Goal: Task Accomplishment & Management: Manage account settings

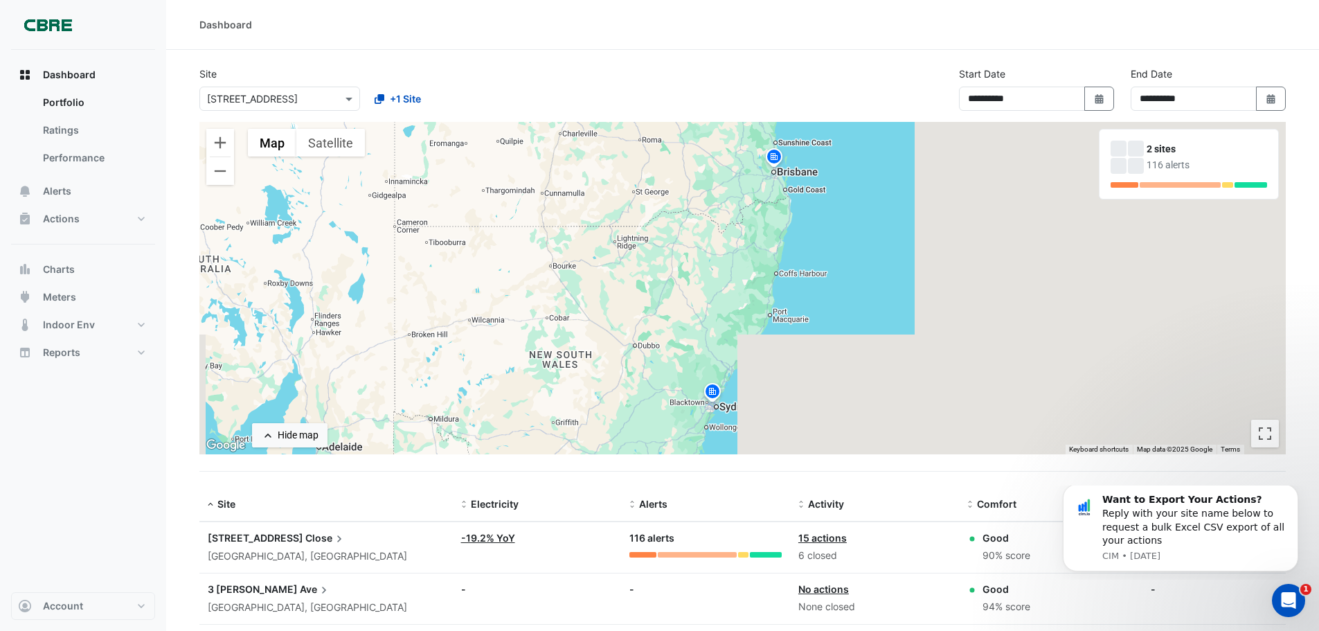
click at [256, 543] on span "15 Green Square" at bounding box center [256, 538] width 96 height 12
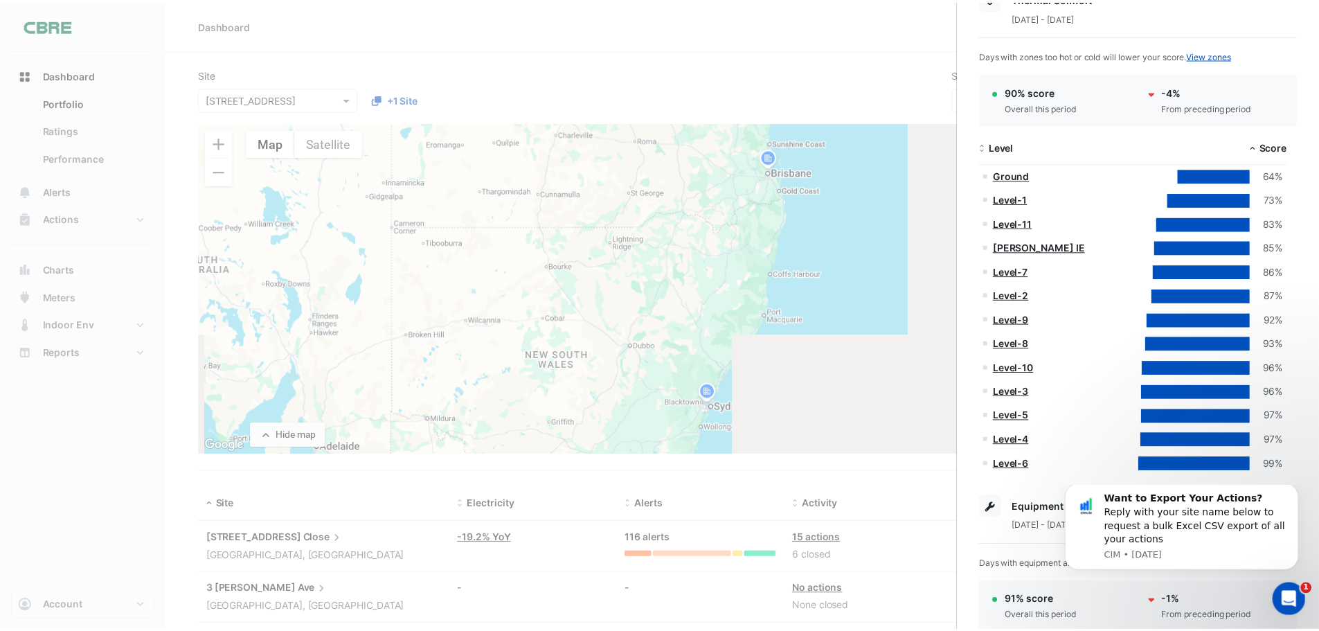
scroll to position [254, 0]
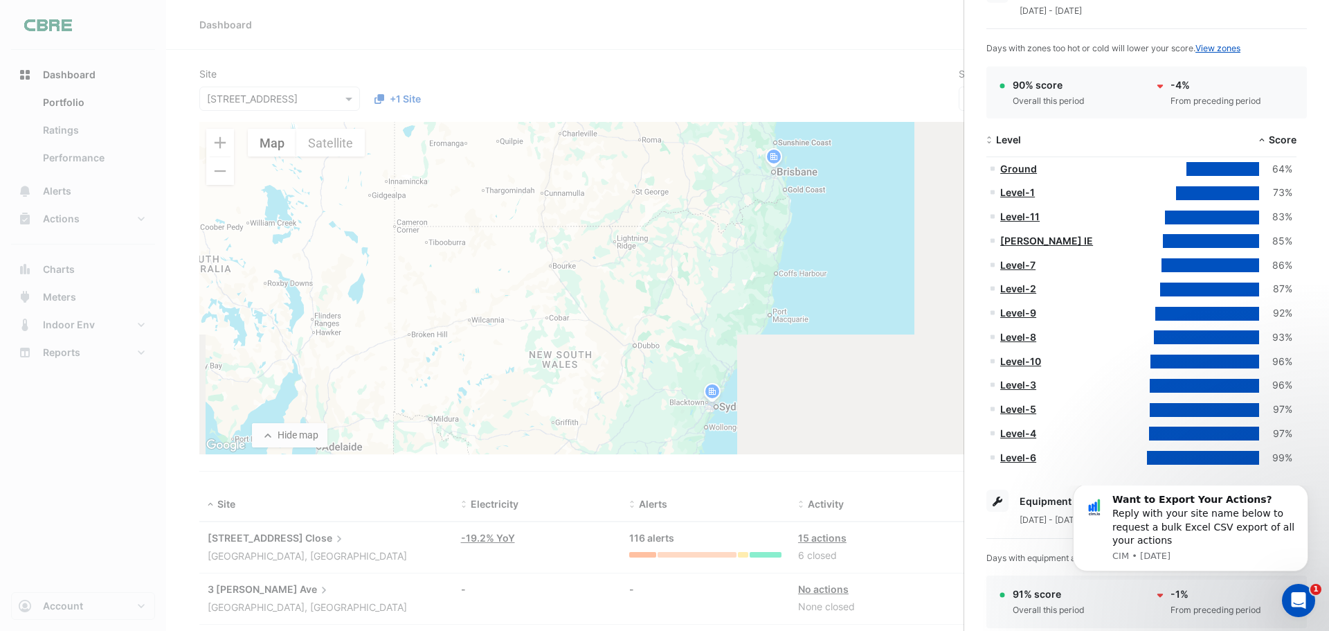
click at [1025, 410] on link "Level-5" at bounding box center [1018, 409] width 36 height 12
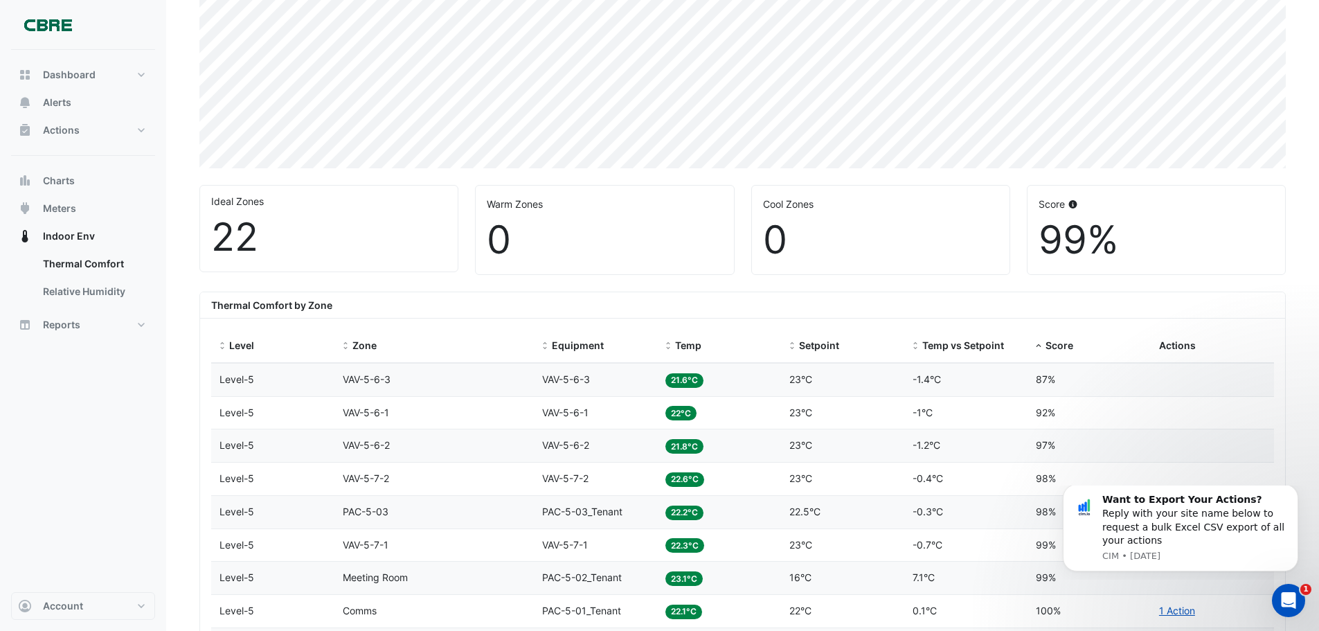
scroll to position [507, 0]
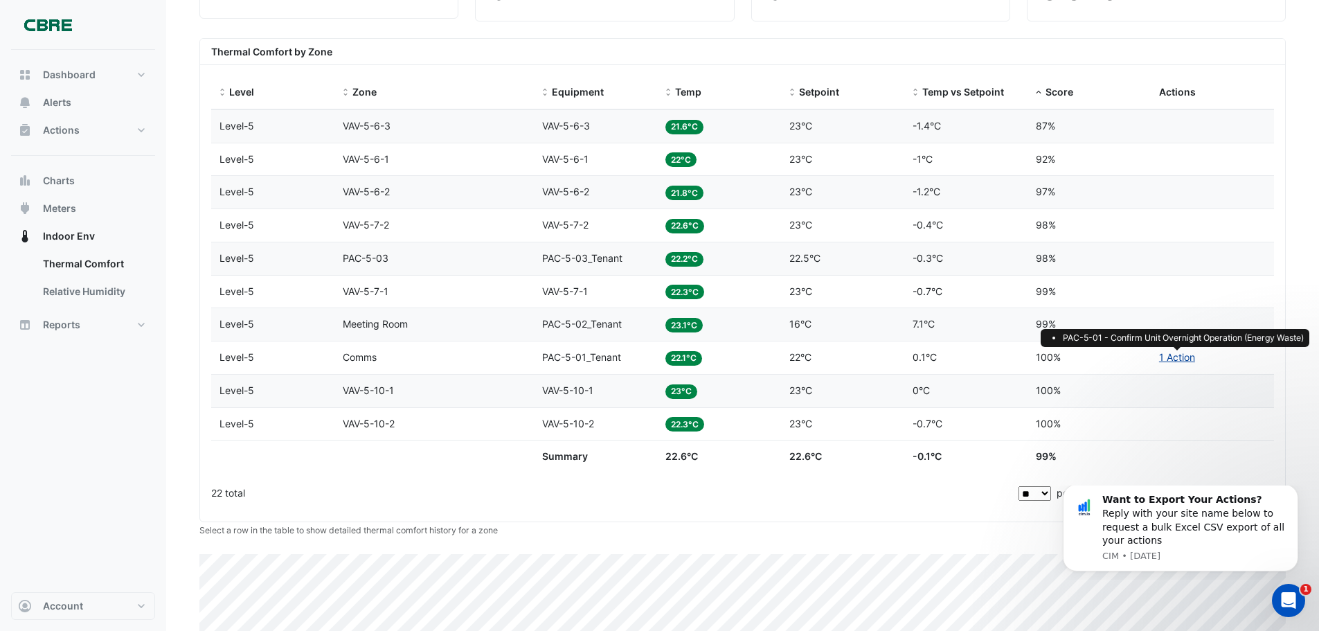
click at [1167, 359] on link "1 Action" at bounding box center [1177, 357] width 36 height 12
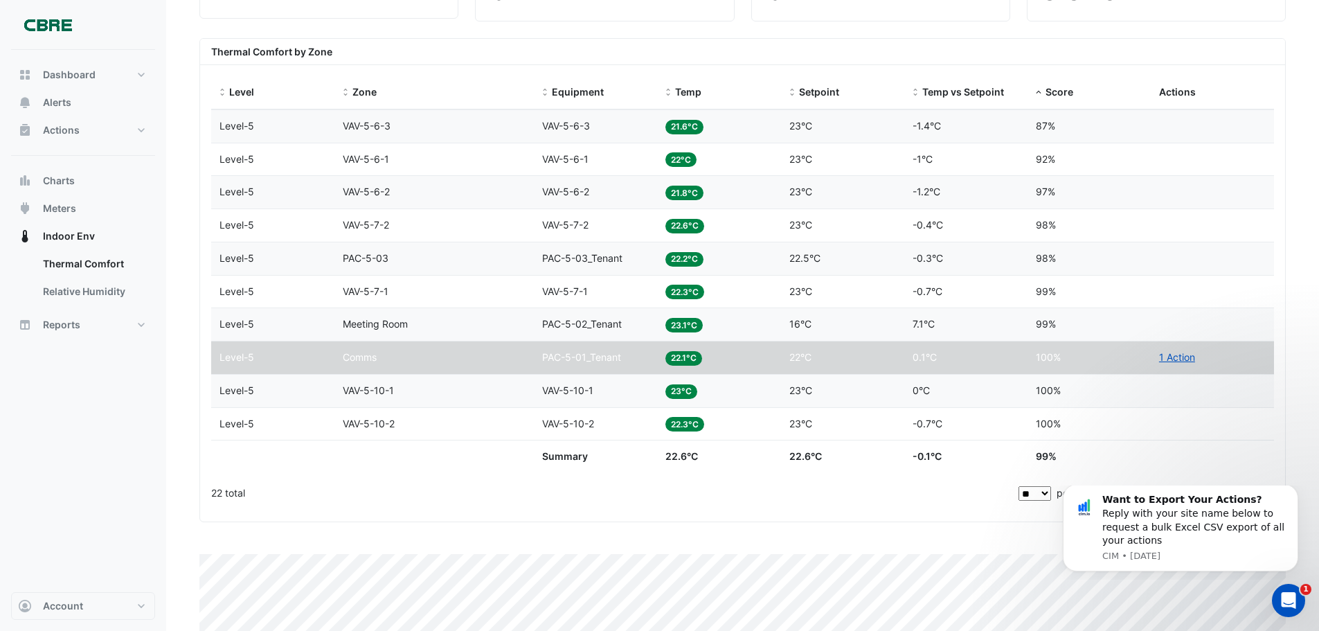
click at [495, 540] on div "Ideal Zones 22 Warm Zones 0 Cool Zones 0 Score 99% Thermal Comfort by Zone Leve…" at bounding box center [742, 358] width 1086 height 876
click at [1176, 352] on link "1 Action" at bounding box center [1177, 357] width 36 height 12
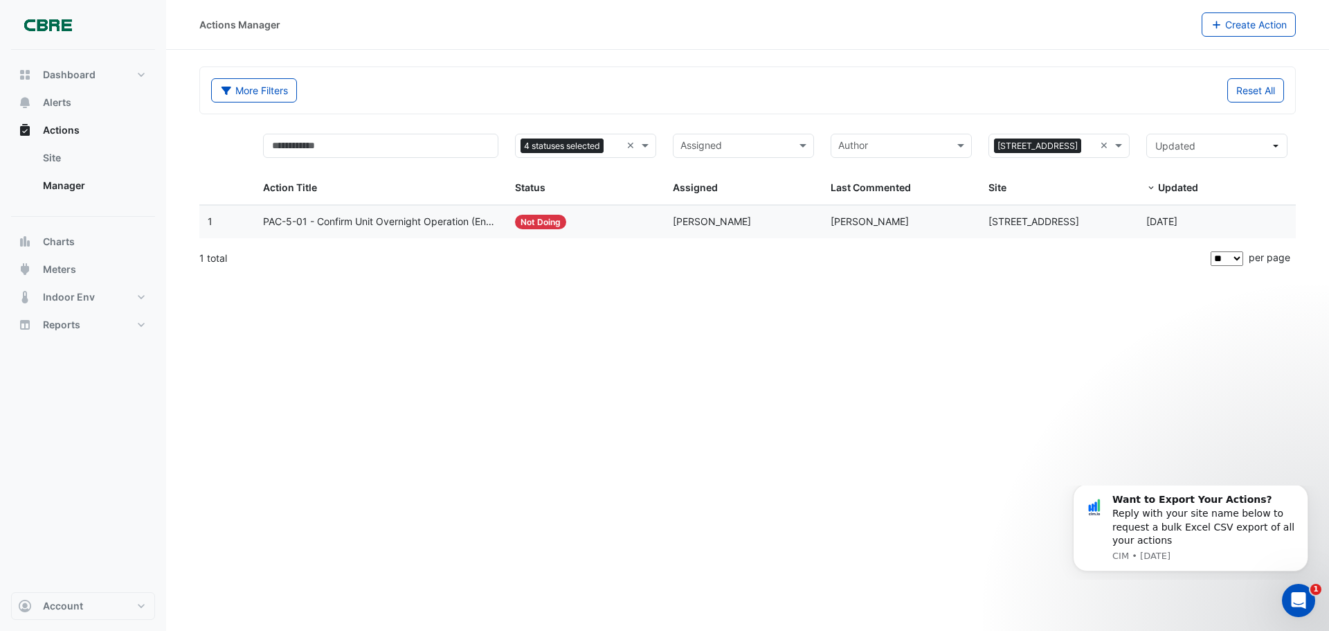
click at [390, 224] on span "PAC-5-01 - Confirm Unit Overnight Operation (Energy Waste)" at bounding box center [381, 222] width 236 height 16
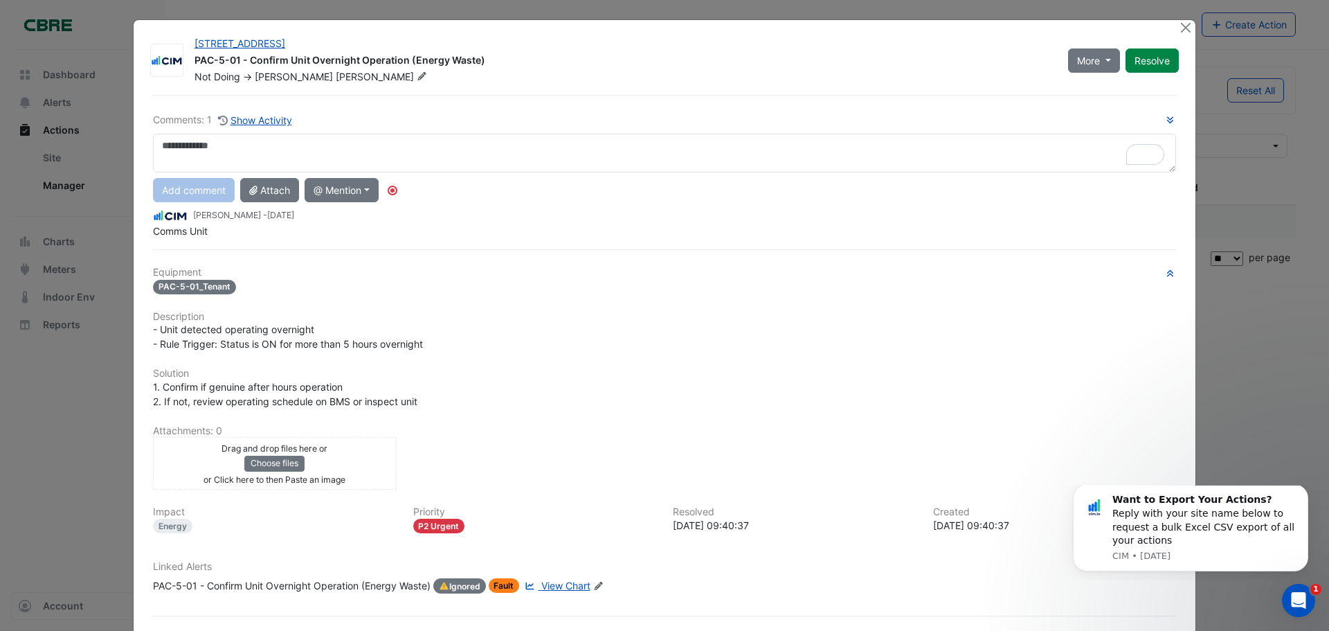
click at [1237, 349] on ngb-modal-window "[STREET_ADDRESS] PAC-5-01 - Confirm Unit Overnight Operation (Energy Waste) Not…" at bounding box center [664, 315] width 1329 height 631
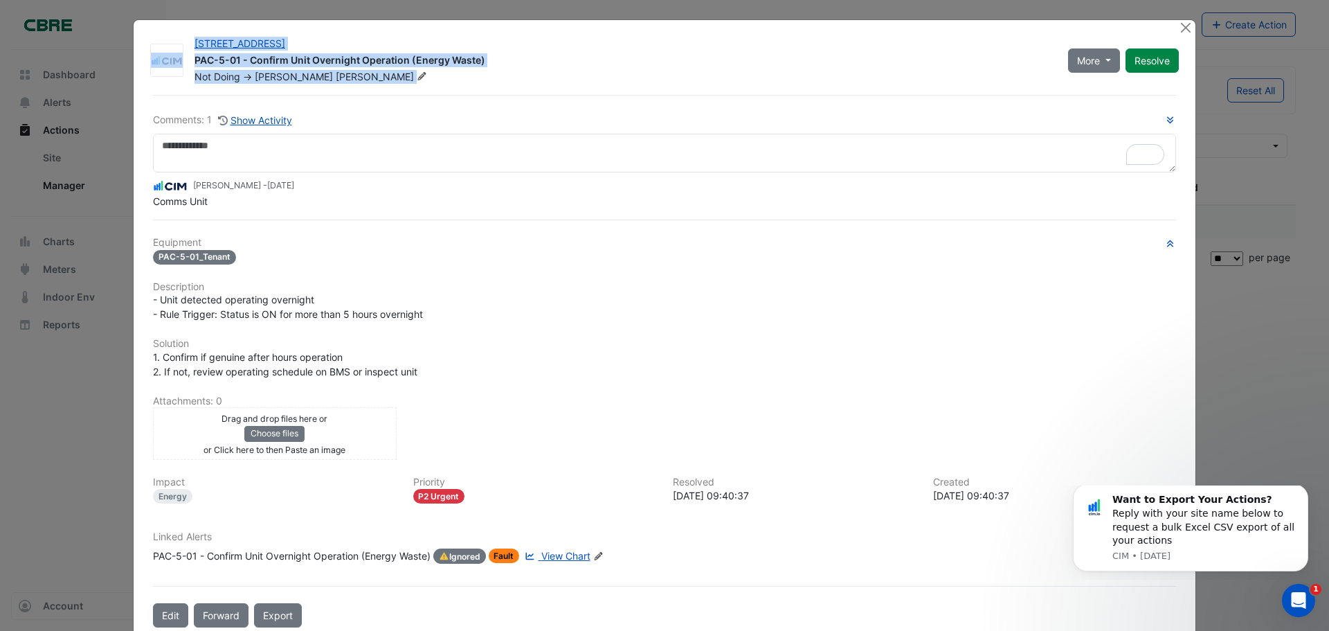
click at [1173, 23] on app-escalated-ticket-details-modal "[STREET_ADDRESS] PAC-5-01 - Confirm Unit Overnight Operation (Energy Waste) Not…" at bounding box center [665, 329] width 1062 height 618
click at [1178, 24] on button "Close" at bounding box center [1185, 27] width 15 height 15
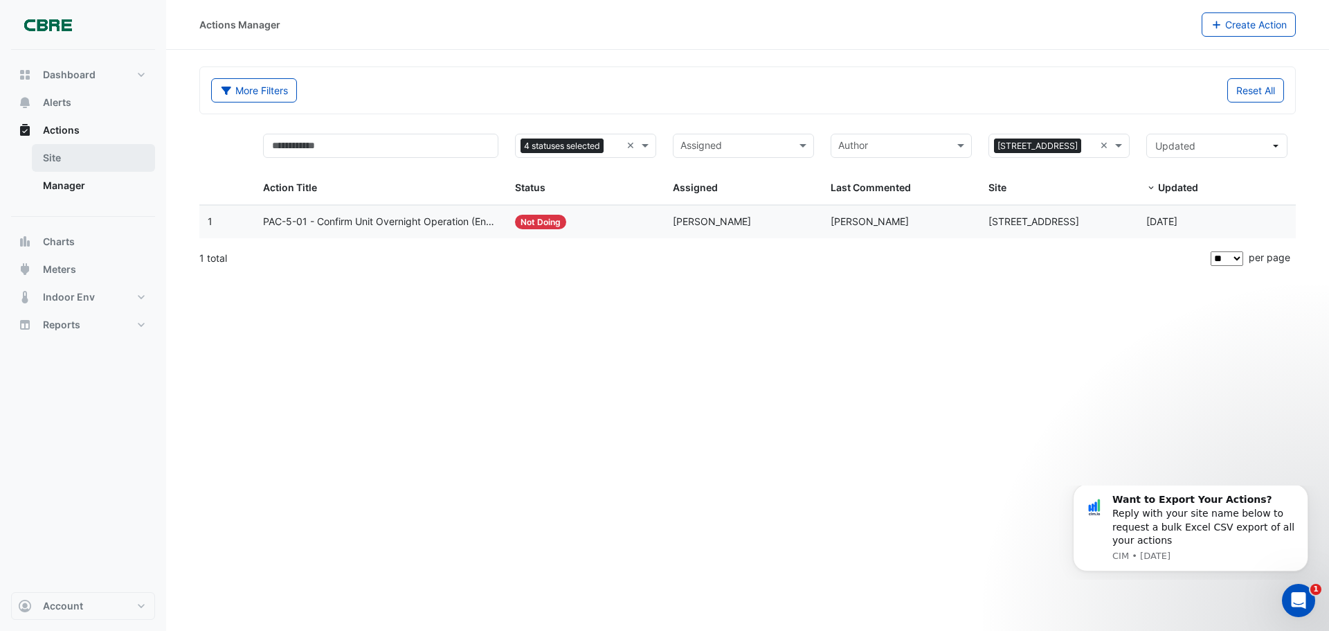
click at [69, 154] on link "Site" at bounding box center [93, 158] width 123 height 28
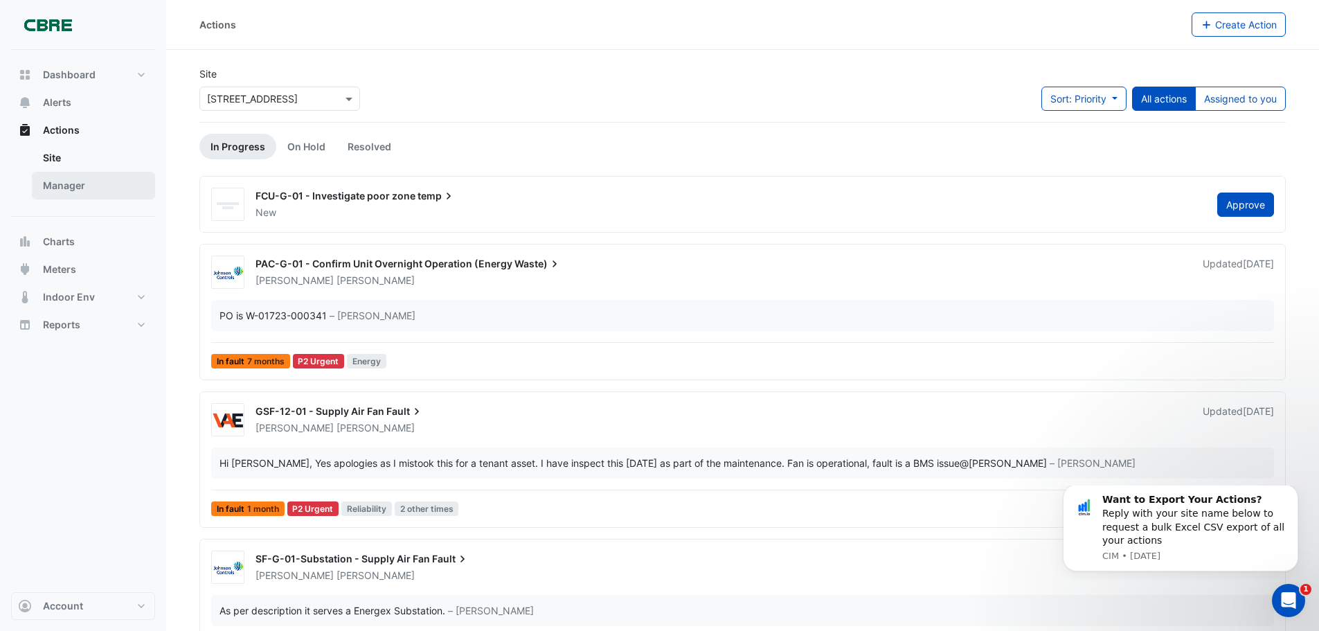
click at [73, 189] on link "Manager" at bounding box center [93, 186] width 123 height 28
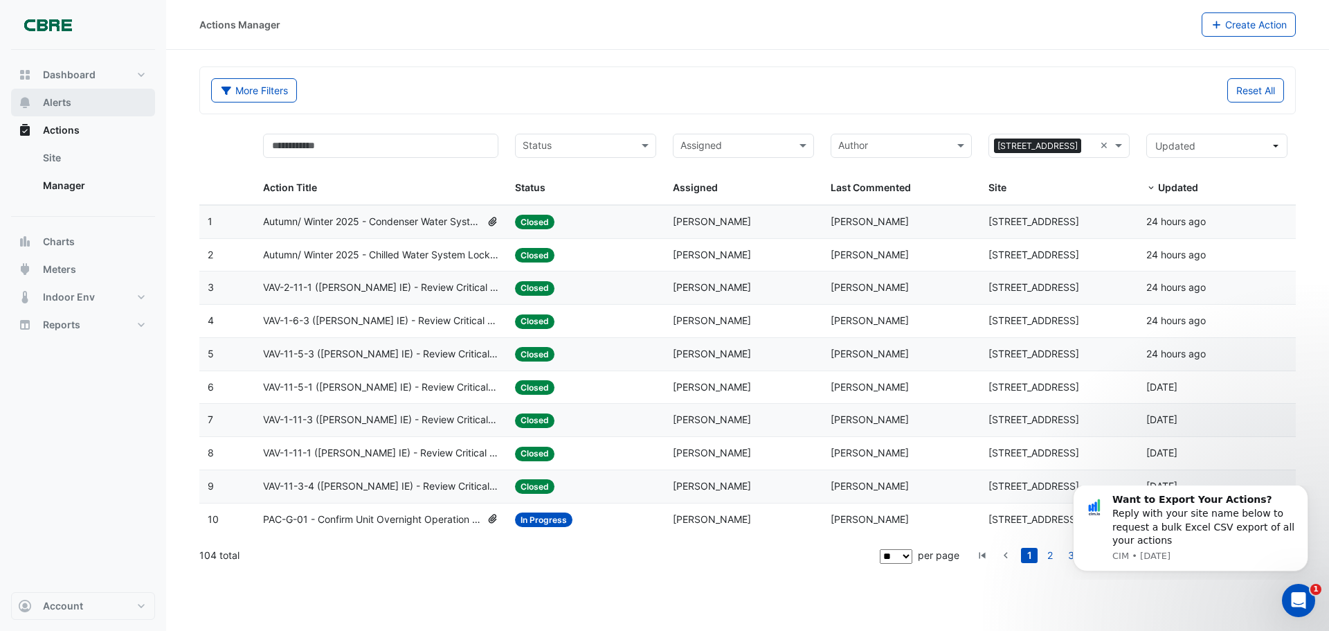
click at [76, 101] on button "Alerts" at bounding box center [83, 103] width 144 height 28
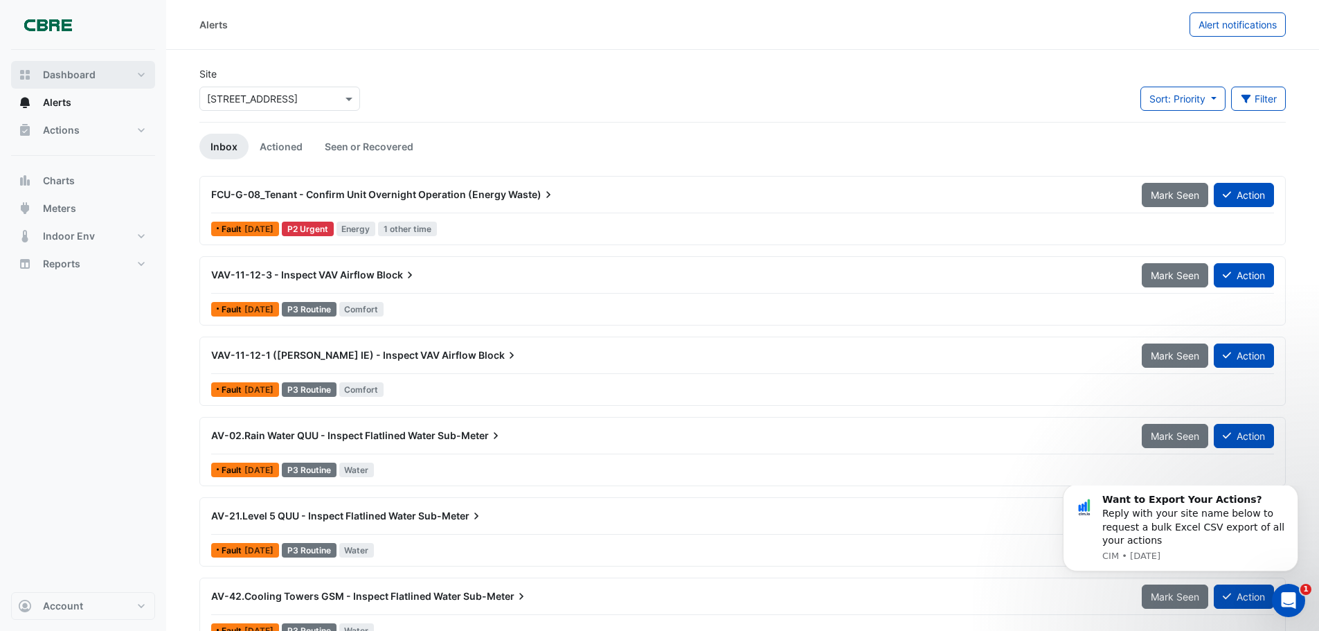
click at [72, 66] on button "Dashboard" at bounding box center [83, 75] width 144 height 28
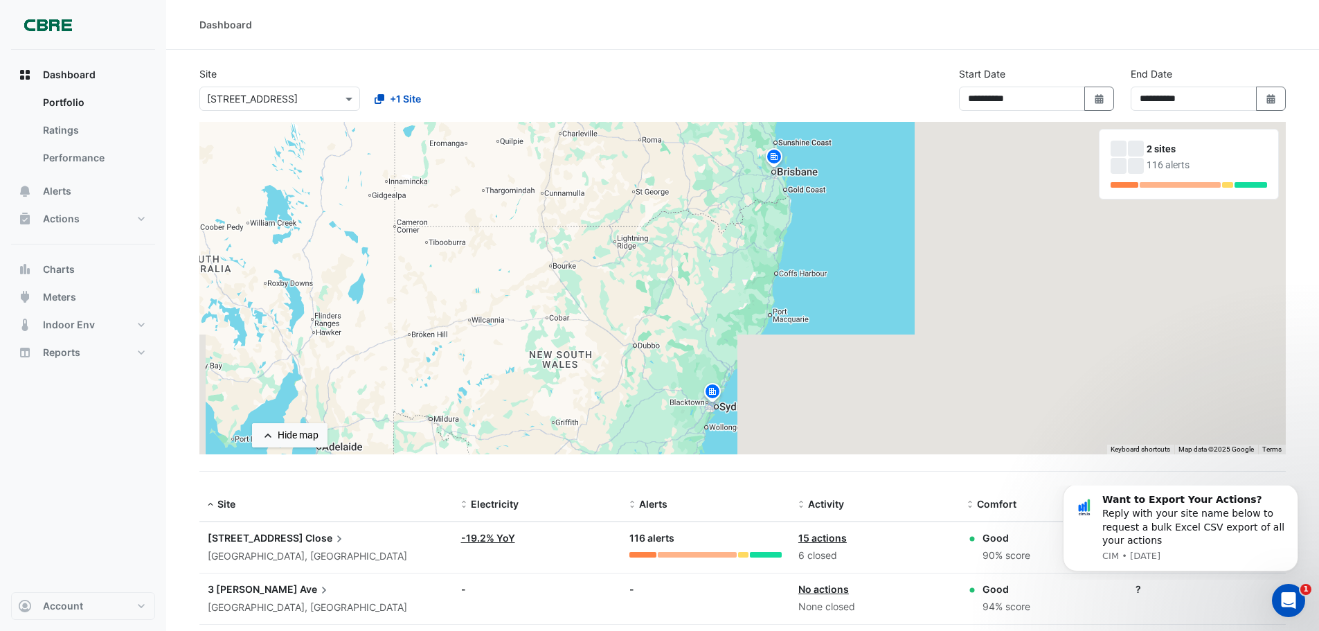
click at [269, 540] on span "[STREET_ADDRESS]" at bounding box center [256, 538] width 96 height 12
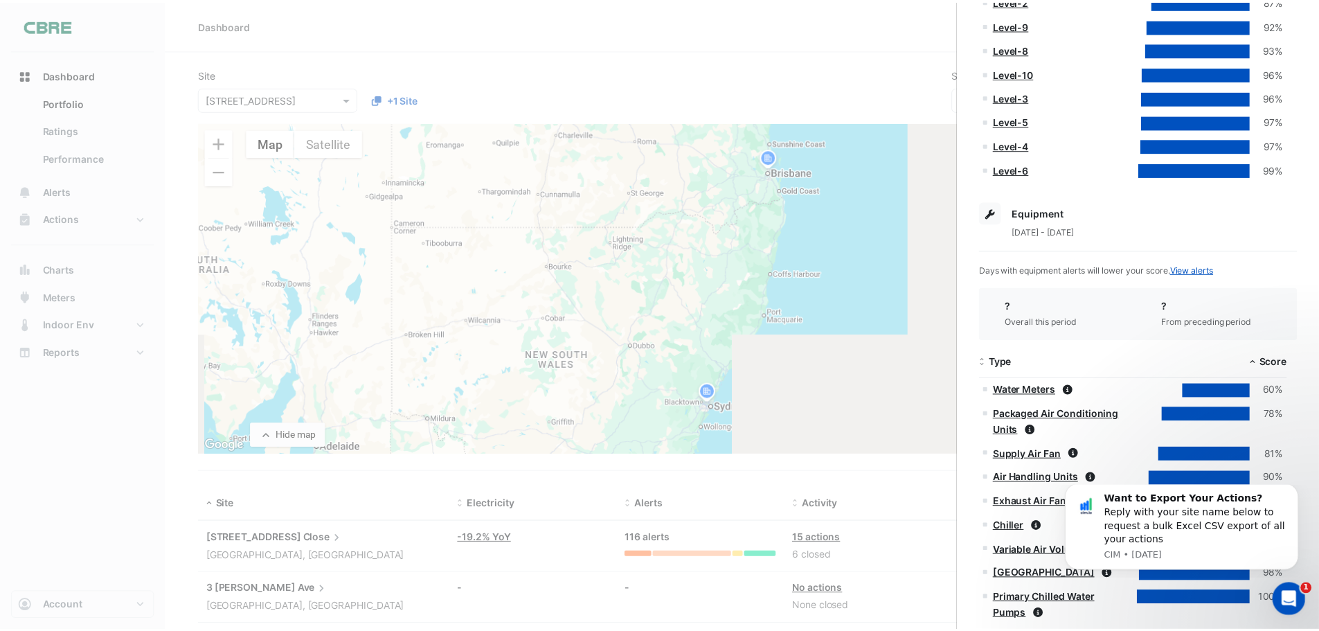
scroll to position [507, 0]
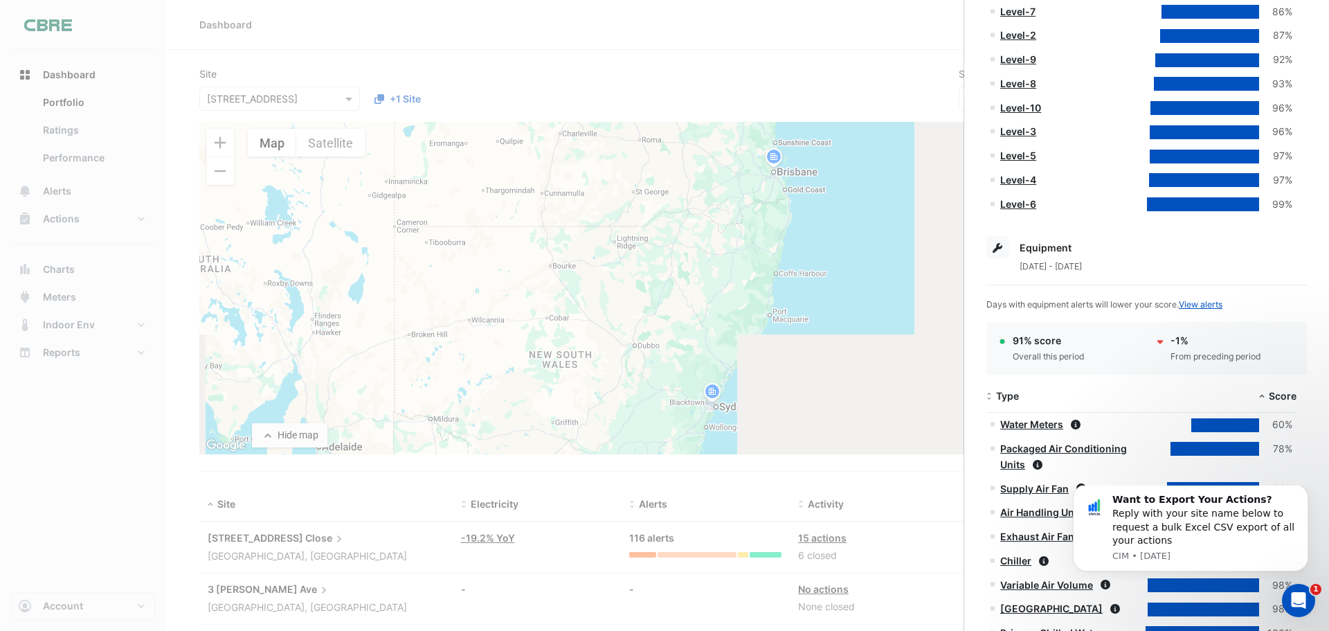
click at [1015, 161] on link "Level-5" at bounding box center [1018, 156] width 36 height 12
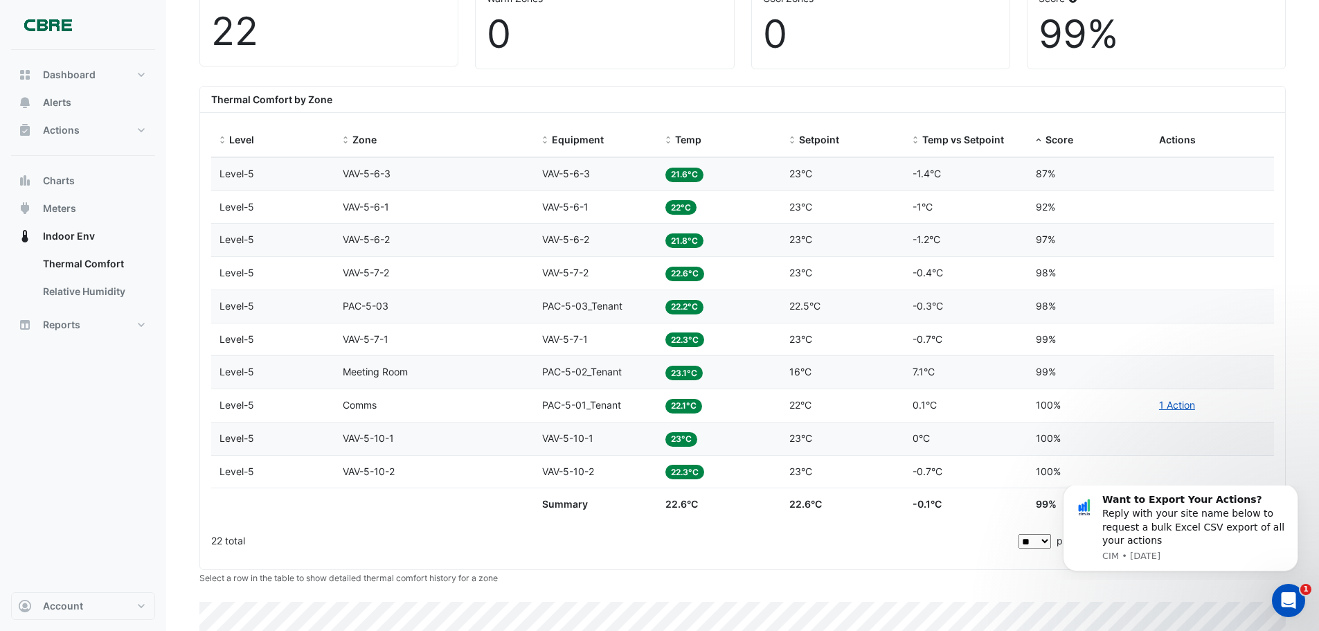
scroll to position [507, 0]
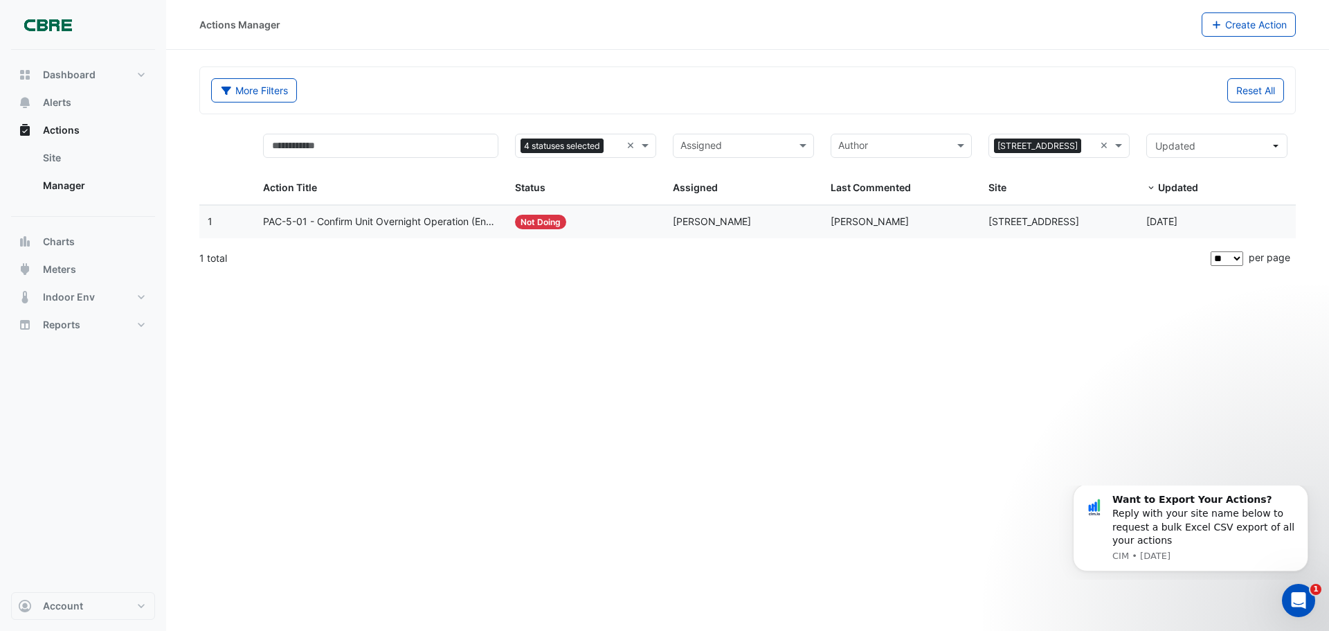
click at [424, 224] on span "PAC-5-01 - Confirm Unit Overnight Operation (Energy Waste)" at bounding box center [381, 222] width 236 height 16
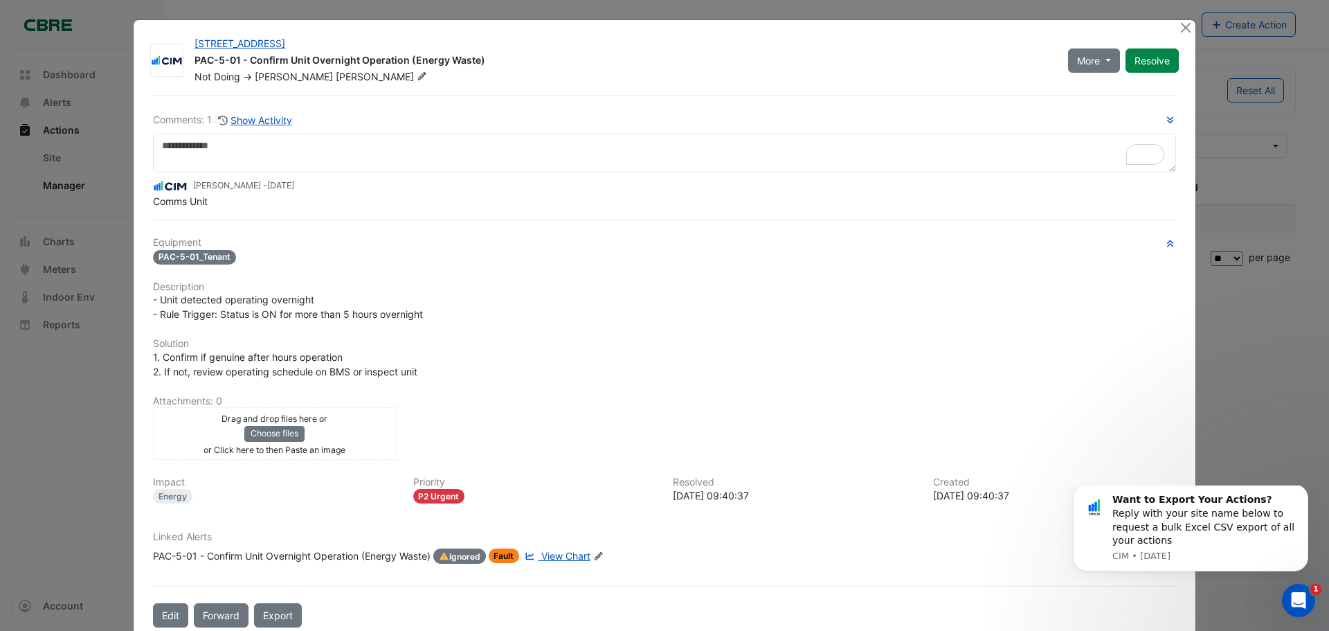
drag, startPoint x: 468, startPoint y: 592, endPoint x: 446, endPoint y: 593, distance: 21.5
click at [446, 593] on div "Comments: 1 Show Activity Manuel Margelis - 5 months and 22 days ago Comms Unit…" at bounding box center [665, 361] width 1040 height 532
click at [453, 557] on span "Ignored" at bounding box center [459, 555] width 53 height 15
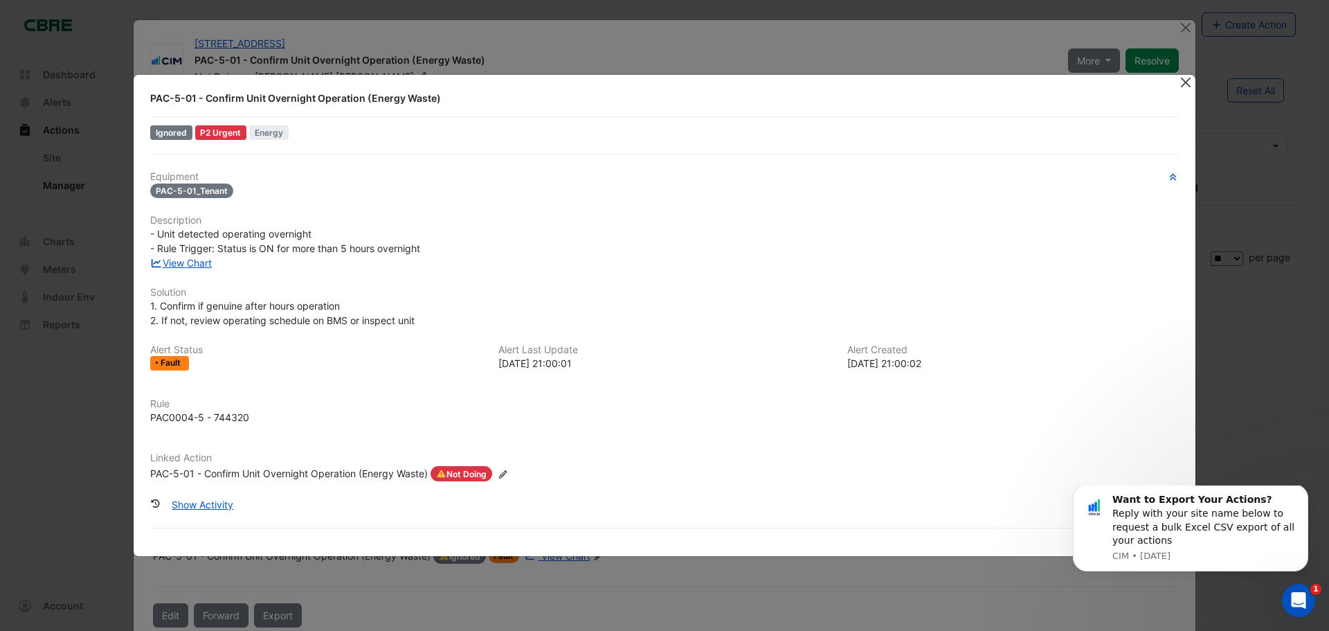
click at [1188, 82] on button "Close" at bounding box center [1185, 82] width 15 height 15
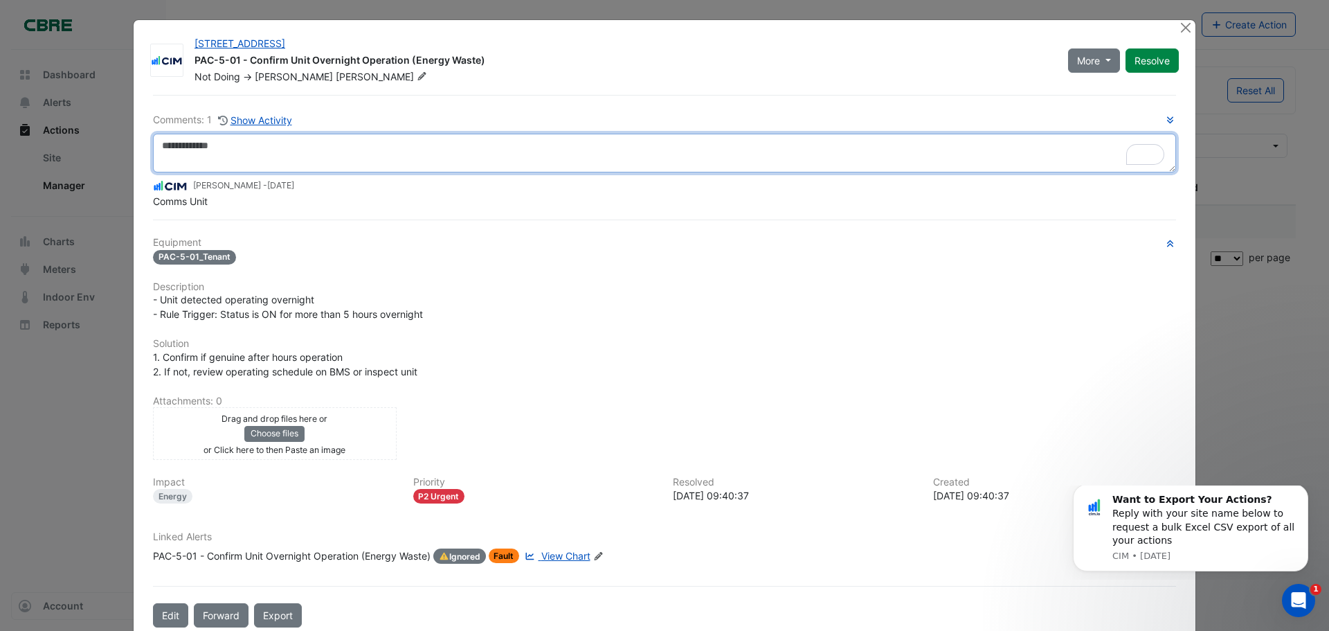
click at [943, 138] on textarea "To enrich screen reader interactions, please activate Accessibility in Grammarl…" at bounding box center [664, 153] width 1023 height 39
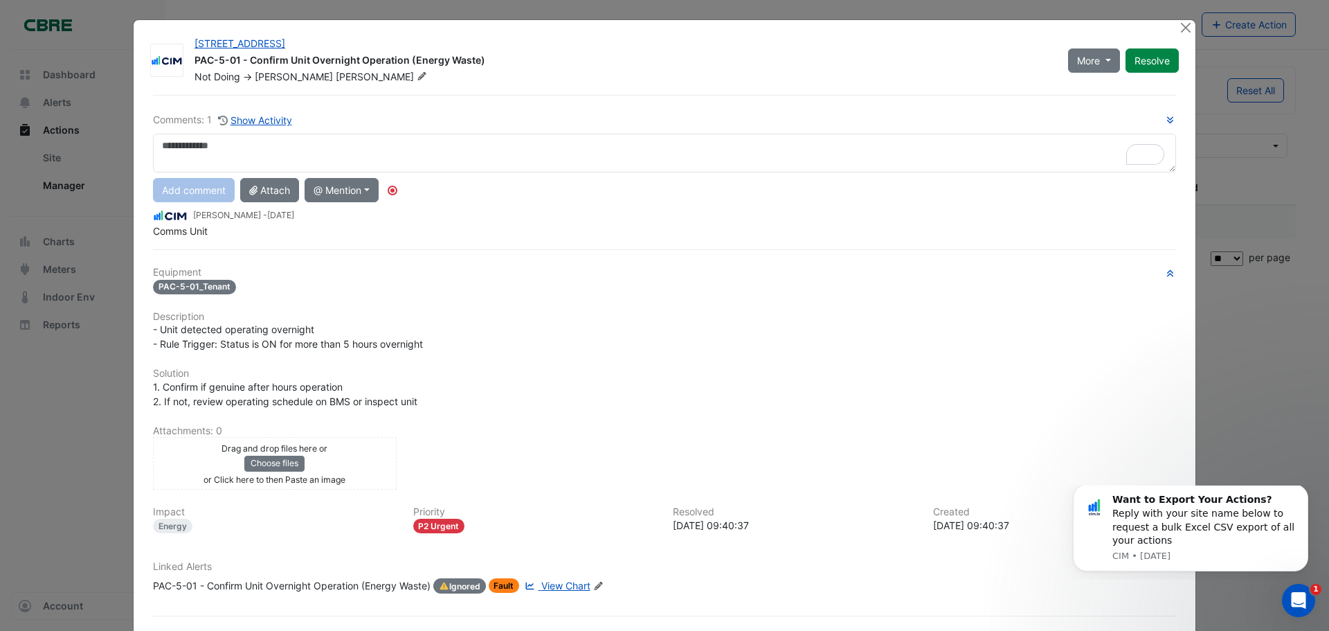
click at [78, 420] on ngb-modal-window "[STREET_ADDRESS] PAC-5-01 - Confirm Unit Overnight Operation (Energy Waste) Not…" at bounding box center [664, 315] width 1329 height 631
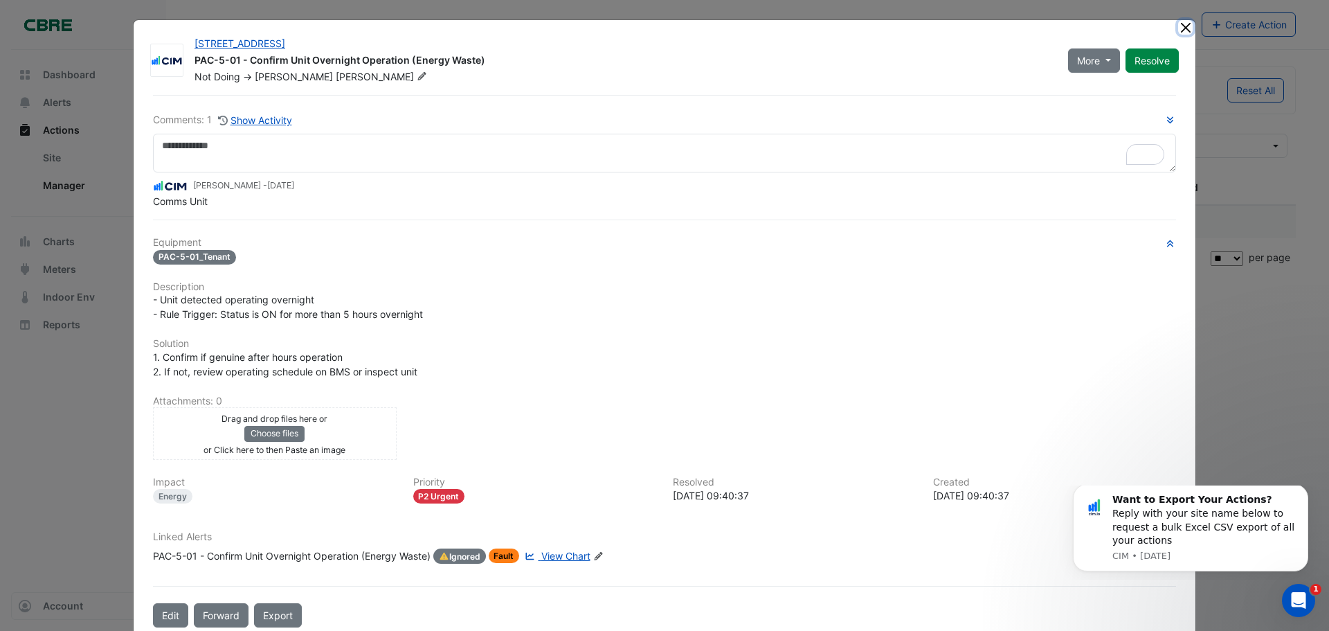
click at [1178, 33] on button "Close" at bounding box center [1185, 27] width 15 height 15
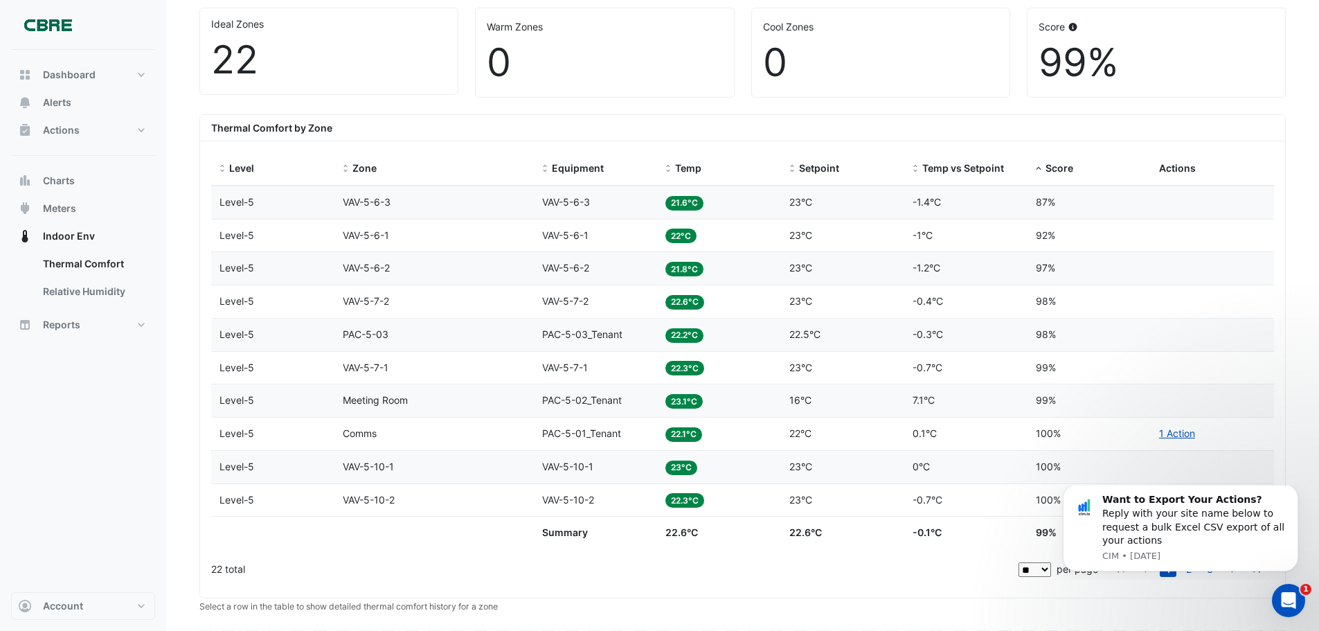
scroll to position [507, 0]
